Goal: Task Accomplishment & Management: Manage account settings

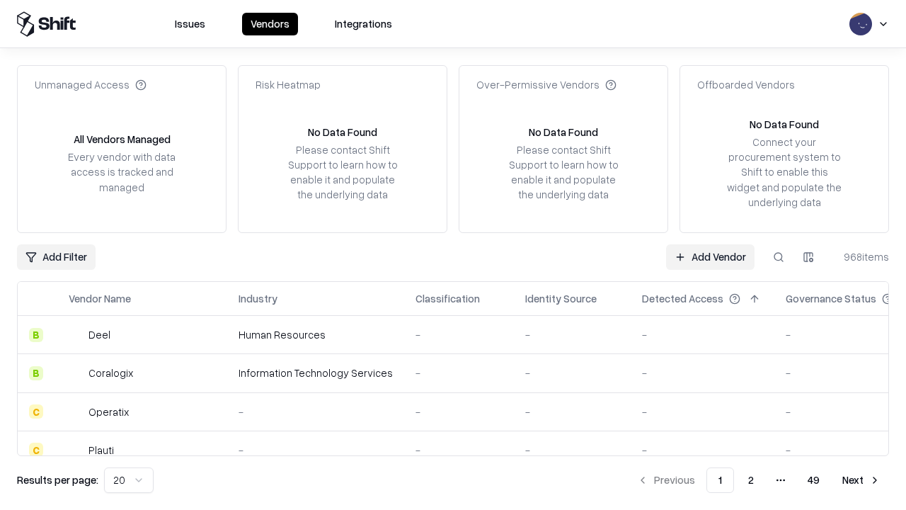
click at [710, 256] on link "Add Vendor" at bounding box center [710, 256] width 88 height 25
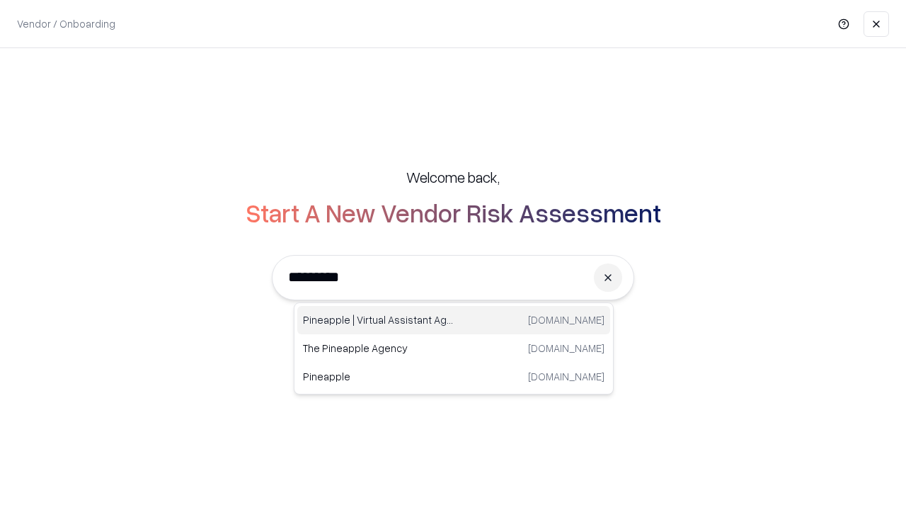
click at [454, 320] on div "Pineapple | Virtual Assistant Agency [DOMAIN_NAME]" at bounding box center [453, 320] width 313 height 28
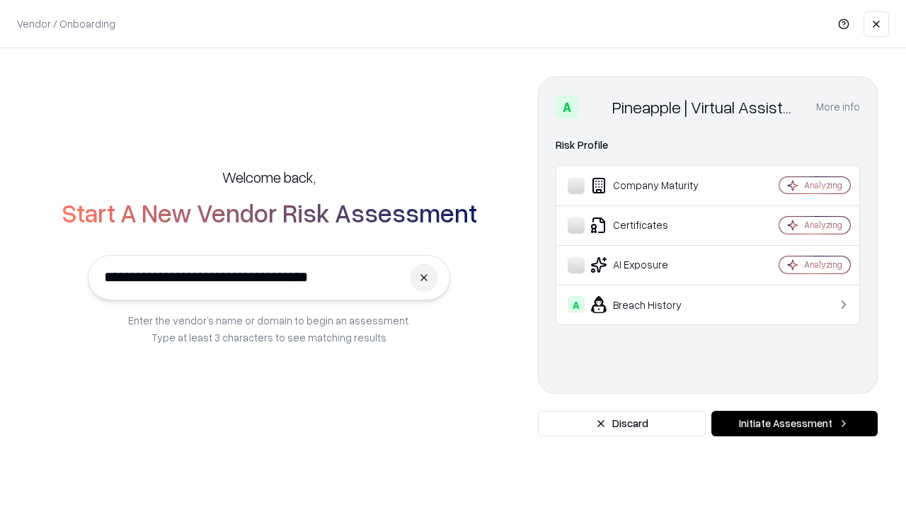
type input "**********"
click at [794, 423] on button "Initiate Assessment" at bounding box center [794, 422] width 166 height 25
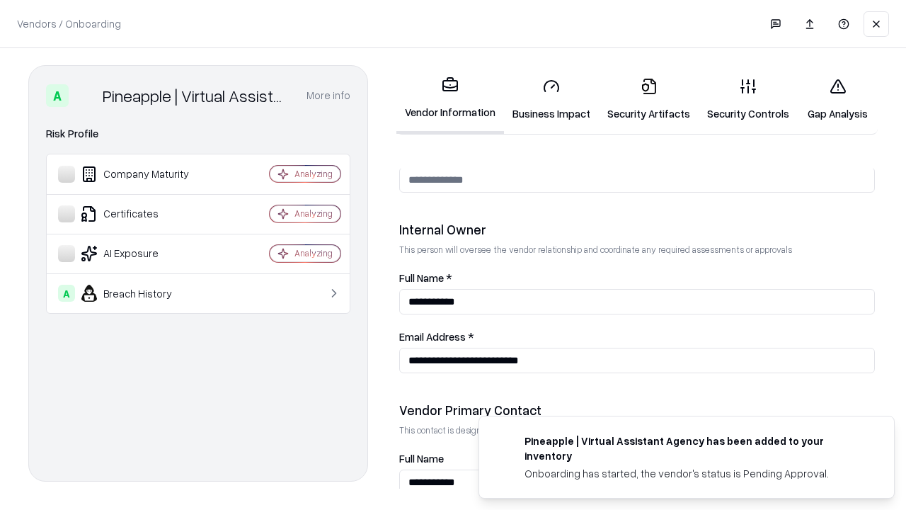
scroll to position [733, 0]
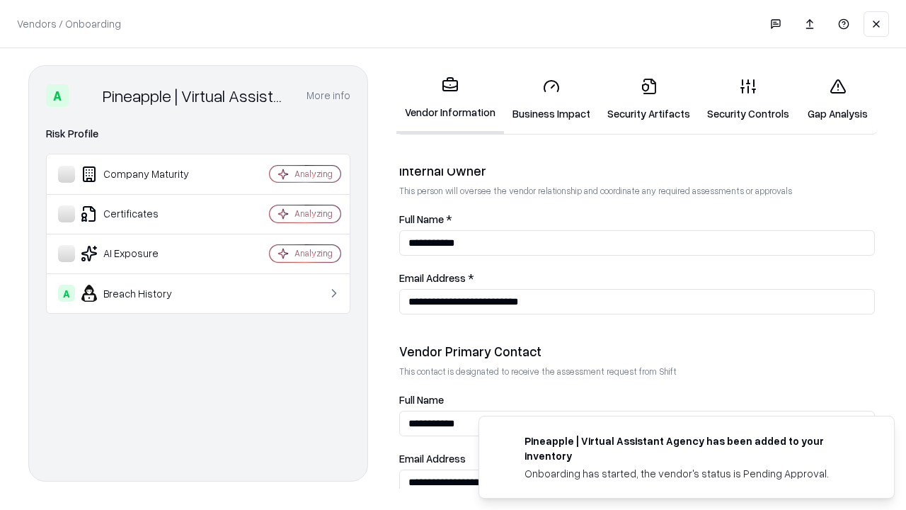
click at [648, 99] on link "Security Artifacts" at bounding box center [649, 100] width 100 height 66
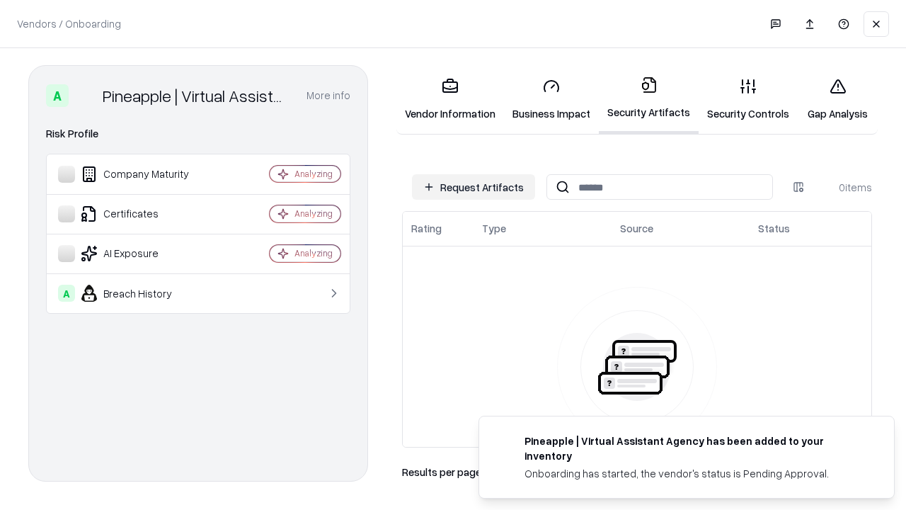
click at [473, 187] on button "Request Artifacts" at bounding box center [473, 186] width 123 height 25
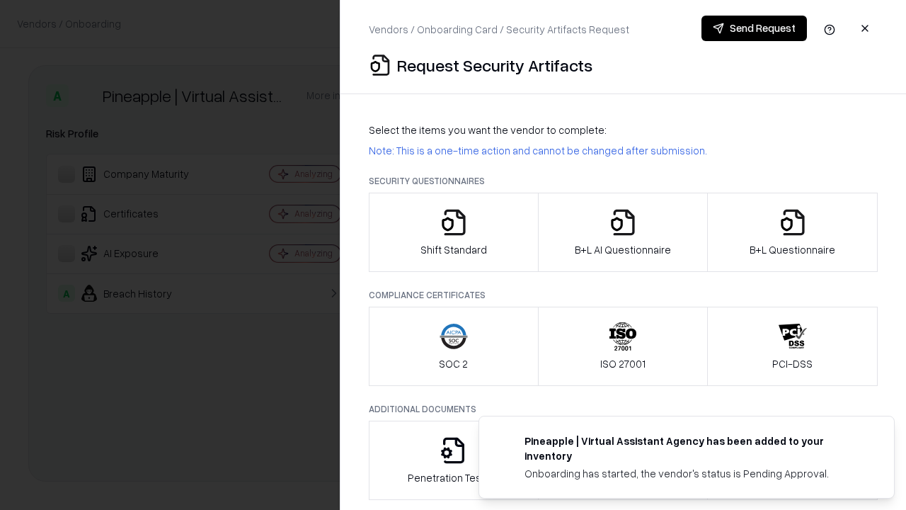
click at [792, 232] on icon "button" at bounding box center [792, 222] width 28 height 28
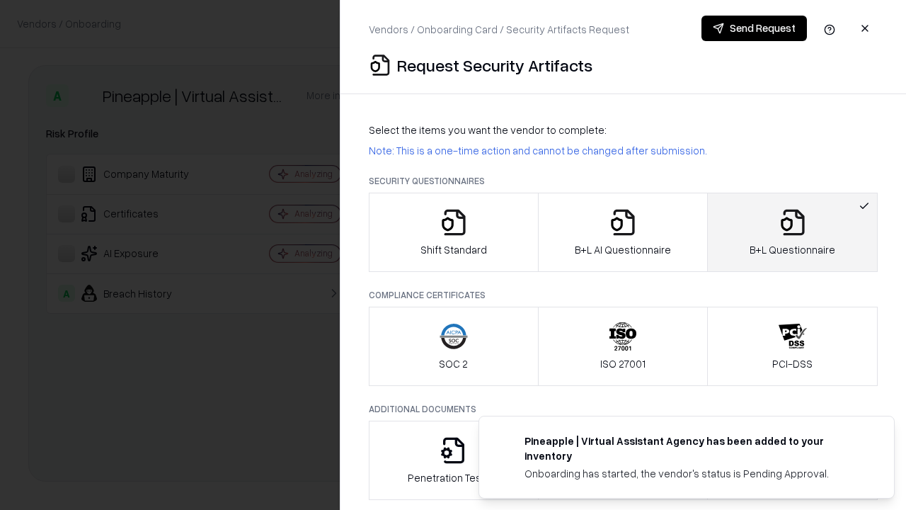
click at [622, 232] on icon "button" at bounding box center [623, 222] width 28 height 28
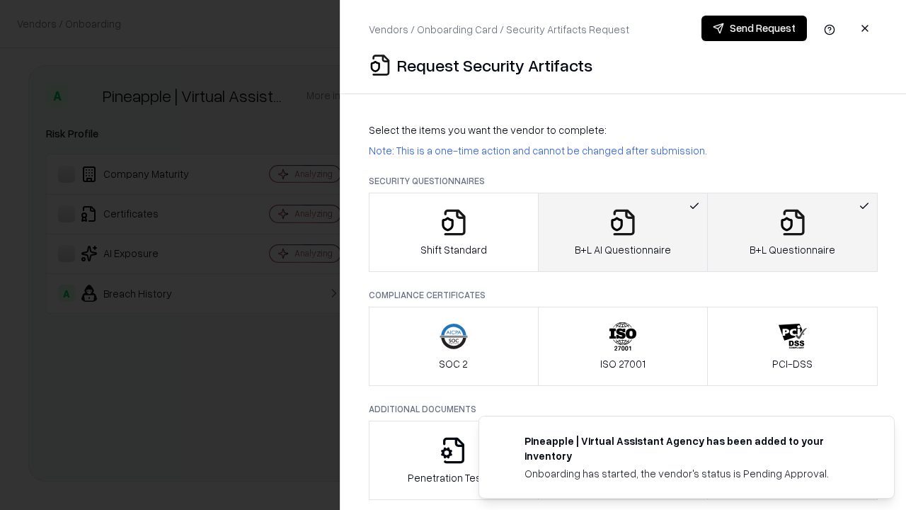
click at [754, 28] on button "Send Request" at bounding box center [753, 28] width 105 height 25
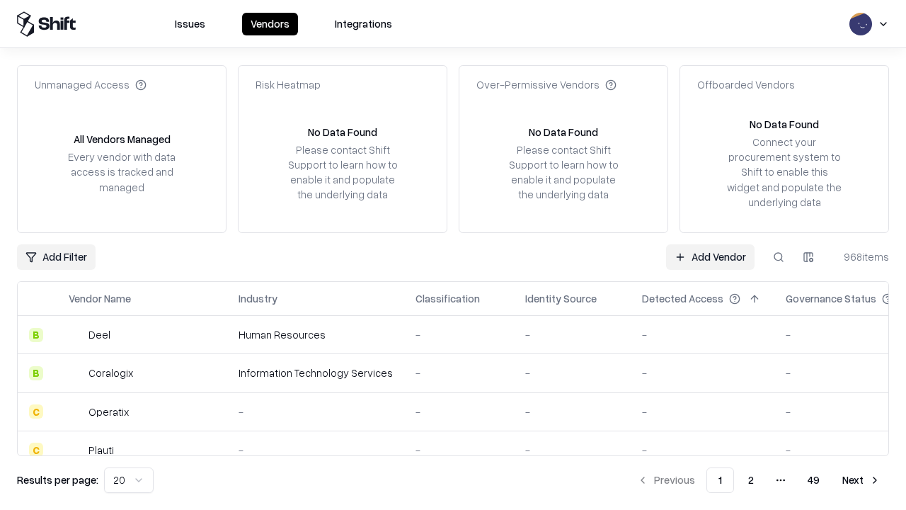
click at [778, 256] on button at bounding box center [778, 256] width 25 height 25
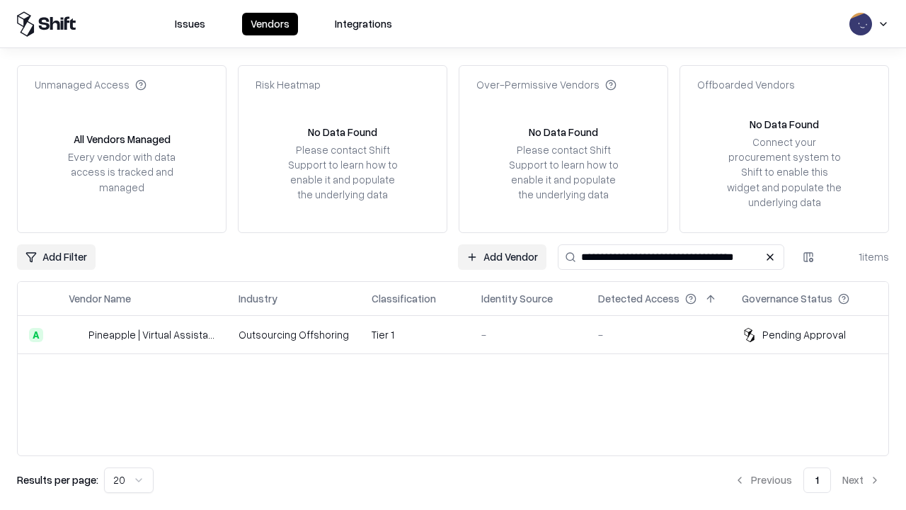
type input "**********"
click at [461, 334] on td "Tier 1" at bounding box center [415, 335] width 110 height 38
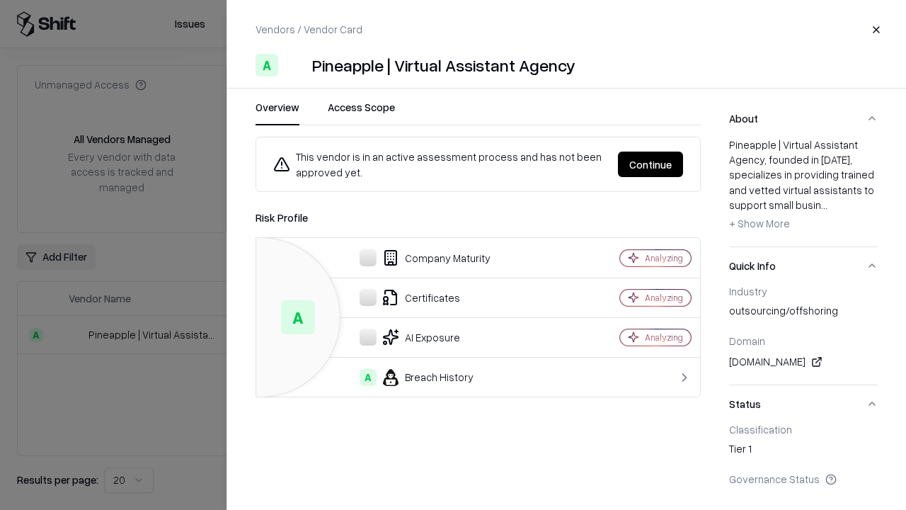
click at [650, 164] on button "Continue" at bounding box center [650, 163] width 65 height 25
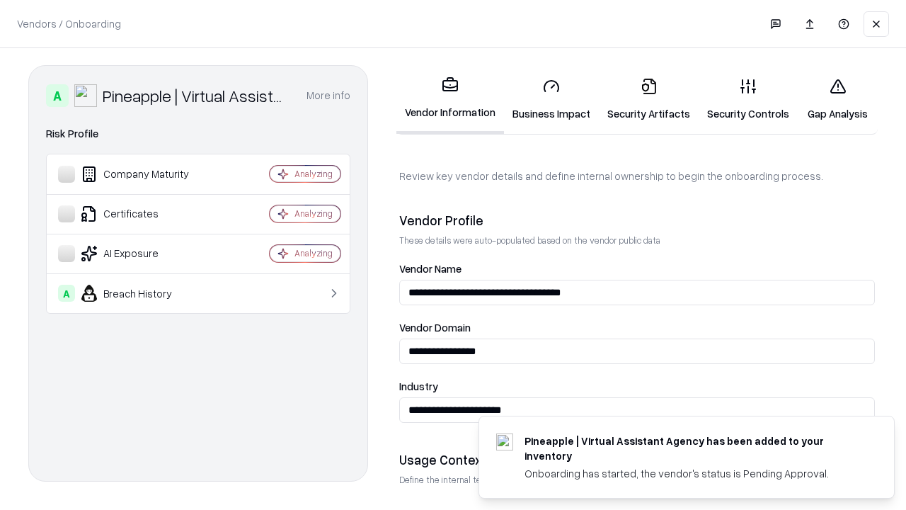
click at [648, 99] on link "Security Artifacts" at bounding box center [649, 100] width 100 height 66
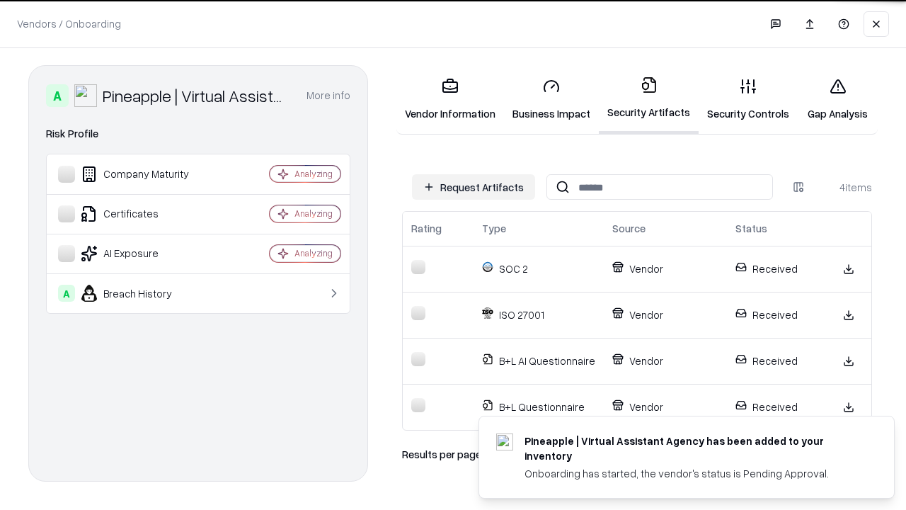
click at [837, 99] on link "Gap Analysis" at bounding box center [838, 100] width 80 height 66
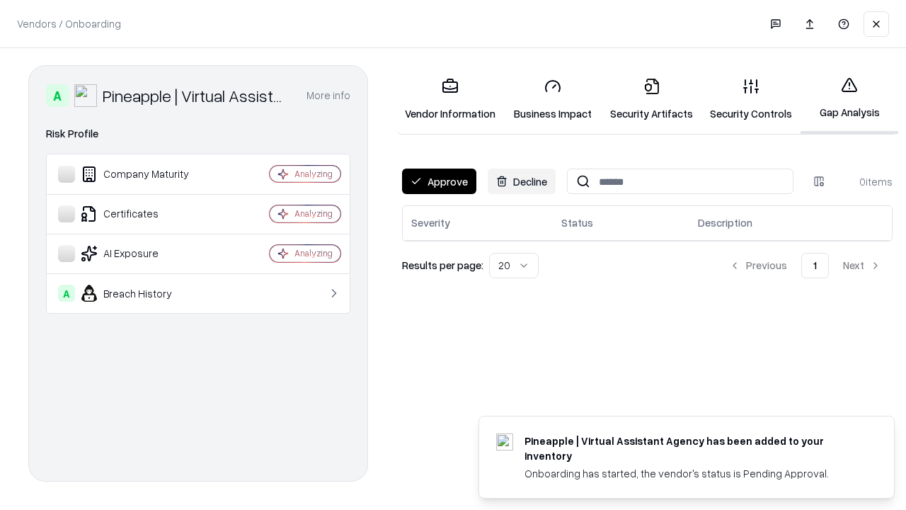
click at [439, 181] on button "Approve" at bounding box center [439, 180] width 74 height 25
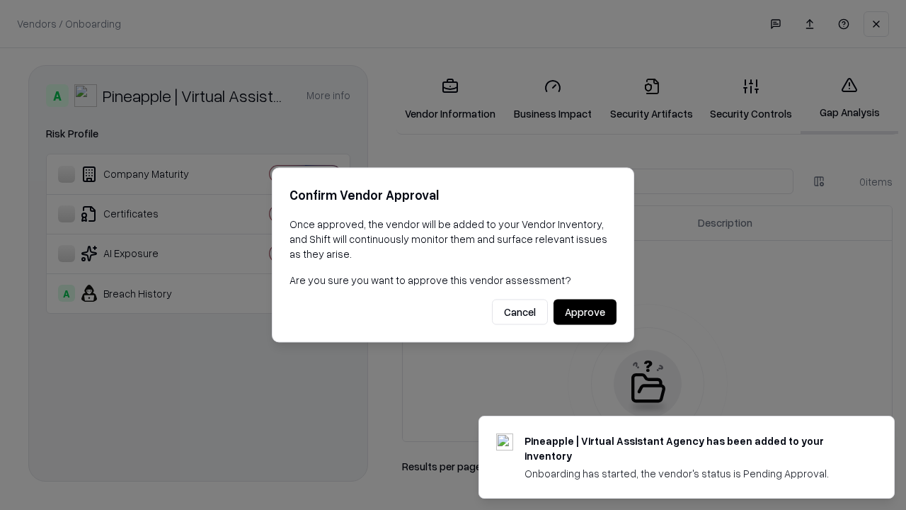
click at [585, 311] on button "Approve" at bounding box center [584, 311] width 63 height 25
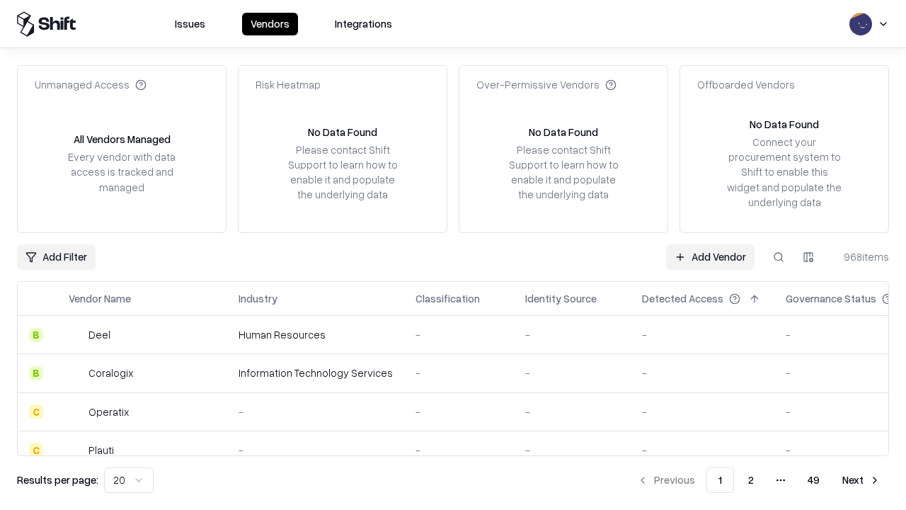
type input "**********"
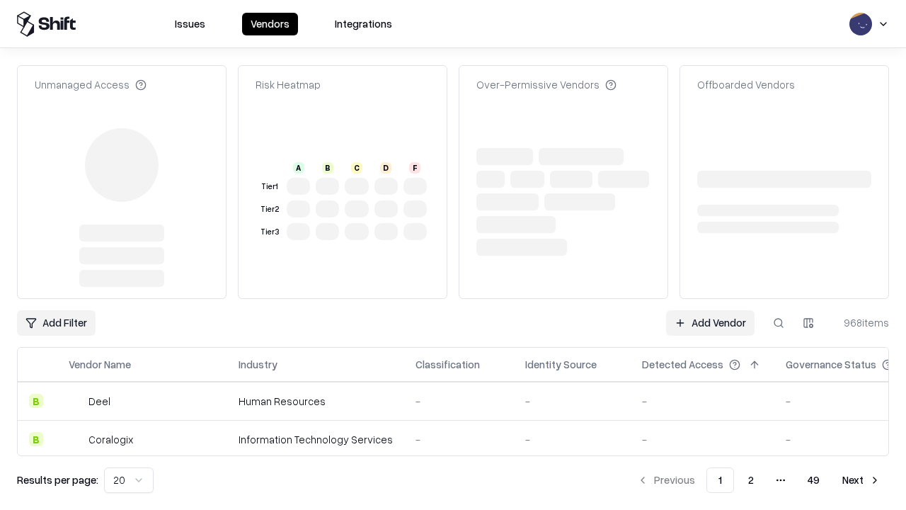
click at [710, 310] on link "Add Vendor" at bounding box center [710, 322] width 88 height 25
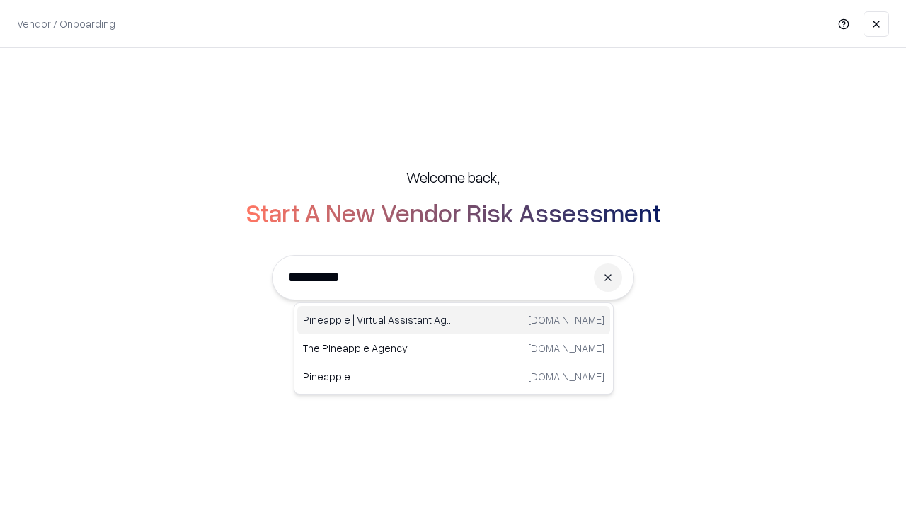
click at [454, 320] on div "Pineapple | Virtual Assistant Agency [DOMAIN_NAME]" at bounding box center [453, 320] width 313 height 28
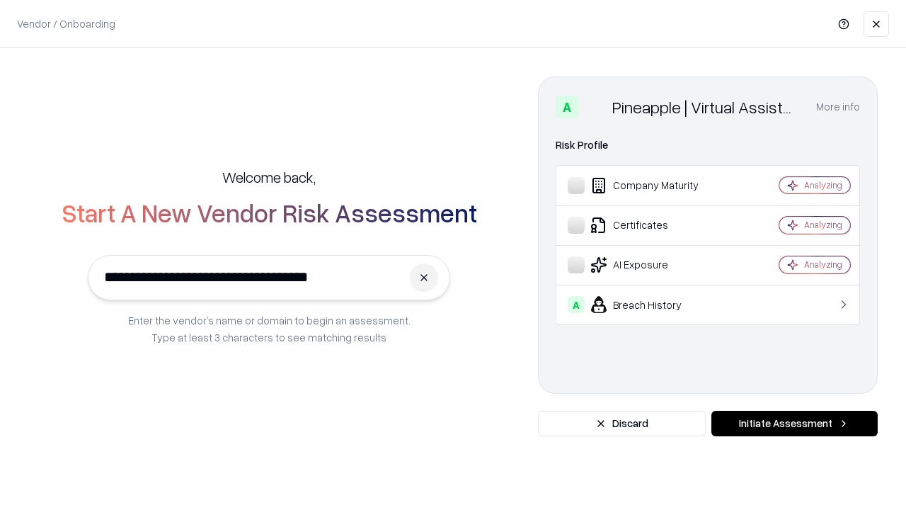
type input "**********"
click at [794, 423] on button "Initiate Assessment" at bounding box center [794, 422] width 166 height 25
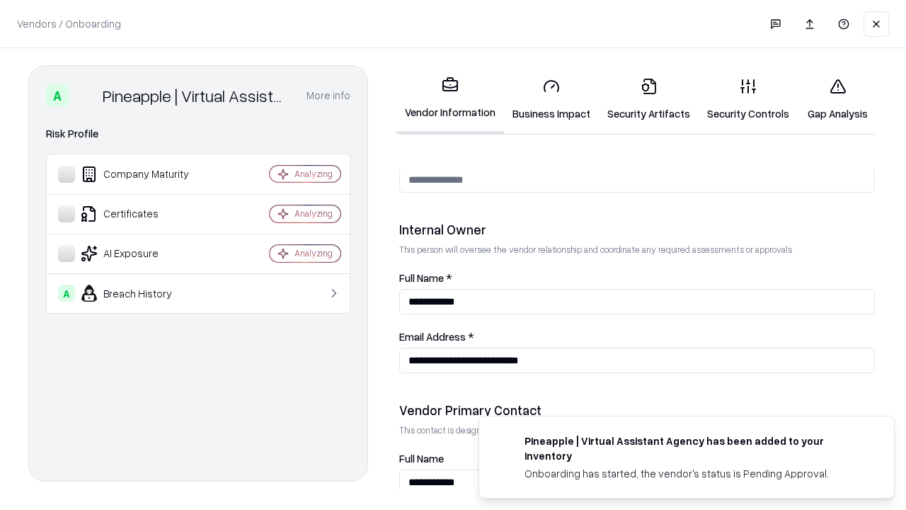
scroll to position [733, 0]
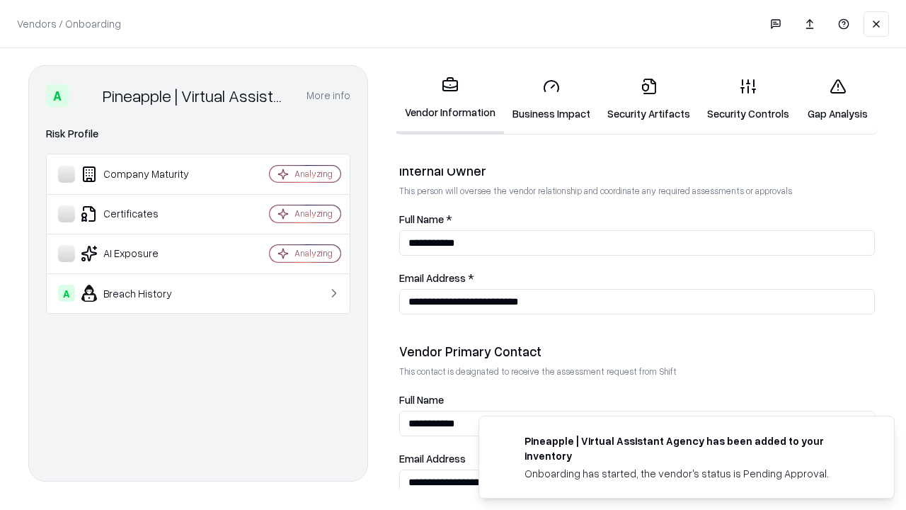
click at [837, 99] on link "Gap Analysis" at bounding box center [838, 100] width 80 height 66
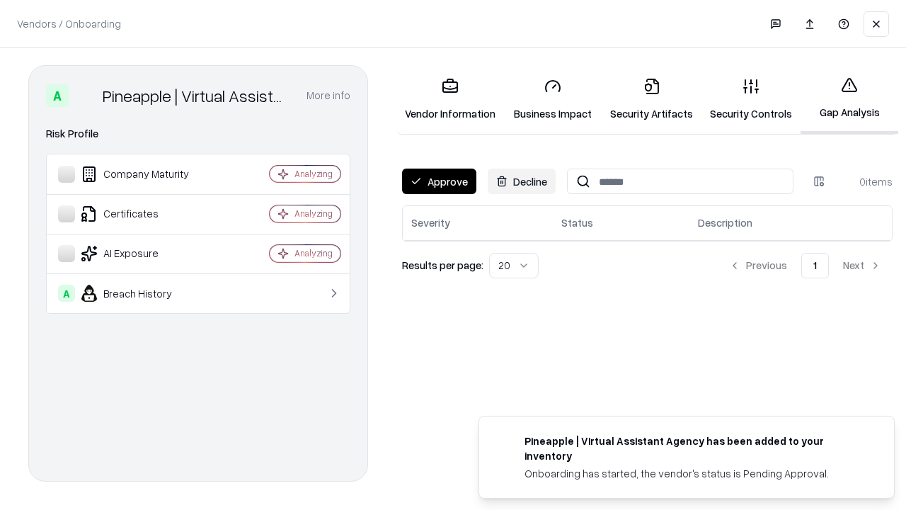
click at [439, 181] on button "Approve" at bounding box center [439, 180] width 74 height 25
